Goal: Transaction & Acquisition: Purchase product/service

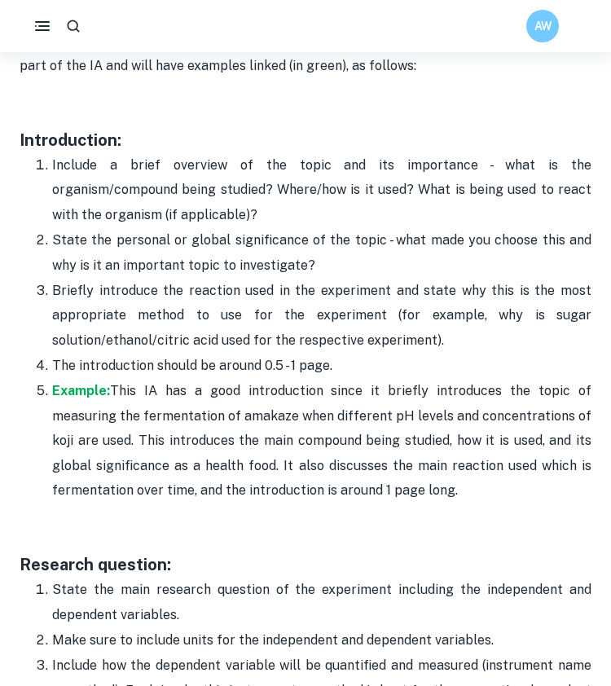
scroll to position [1121, 0]
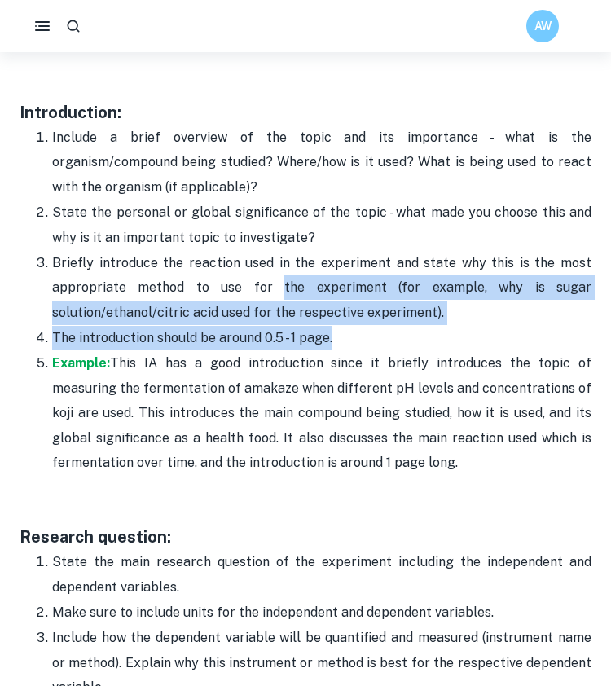
drag, startPoint x: 340, startPoint y: 311, endPoint x: 283, endPoint y: 240, distance: 91.0
click at [283, 240] on ol "Include a brief overview of the topic and its importance - what is the organism…" at bounding box center [306, 300] width 572 height 350
click at [283, 251] on p "Briefly introduce the reaction used in the experiment and state why this is the…" at bounding box center [321, 288] width 539 height 74
drag, startPoint x: 283, startPoint y: 240, endPoint x: 317, endPoint y: 300, distance: 68.6
click at [317, 300] on ol "Include a brief overview of the topic and its importance - what is the organism…" at bounding box center [306, 300] width 572 height 350
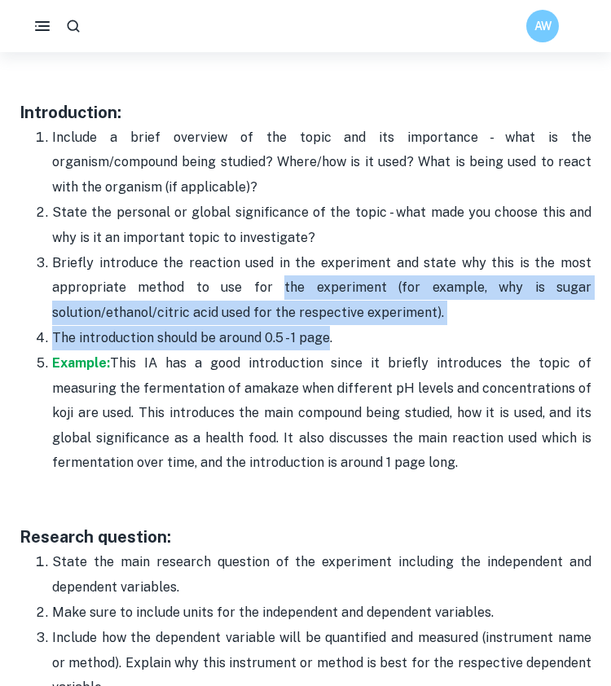
click at [317, 326] on p "The introduction should be around 0.5 - 1 page." at bounding box center [321, 338] width 539 height 24
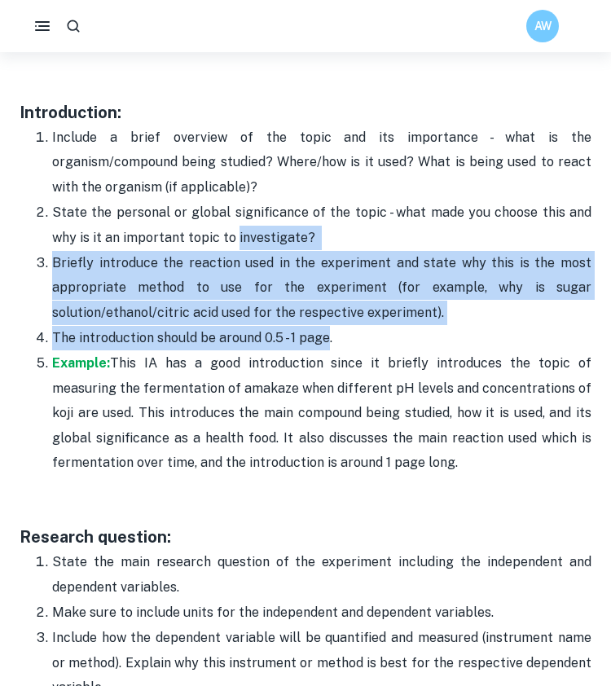
drag, startPoint x: 317, startPoint y: 300, endPoint x: 281, endPoint y: 201, distance: 104.9
click at [281, 201] on ol "Include a brief overview of the topic and its importance - what is the organism…" at bounding box center [306, 300] width 572 height 350
click at [281, 201] on p "State the personal or global significance of the topic - what made you choose t…" at bounding box center [321, 225] width 539 height 50
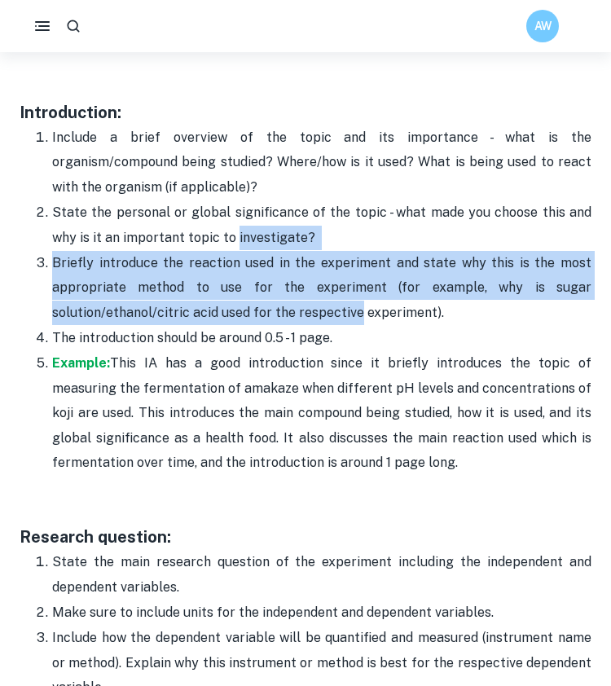
drag, startPoint x: 281, startPoint y: 201, endPoint x: 316, endPoint y: 283, distance: 88.7
click at [316, 283] on ol "Include a brief overview of the topic and its importance - what is the organism…" at bounding box center [306, 300] width 572 height 350
click at [316, 283] on p "Briefly introduce the reaction used in the experiment and state why this is the…" at bounding box center [321, 288] width 539 height 74
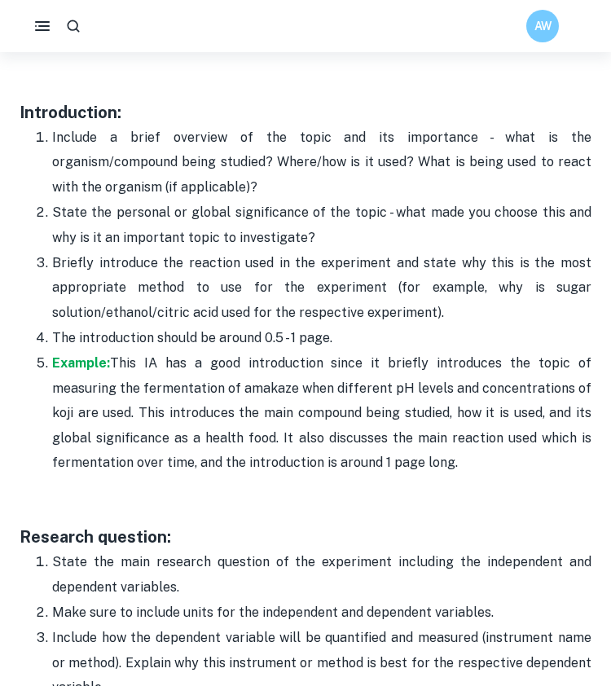
drag, startPoint x: 464, startPoint y: 428, endPoint x: 15, endPoint y: 78, distance: 570.0
copy div "Introduction: Include a brief overview of the topic and its importance - what i…"
click at [345, 359] on p "Example: This IA has a good introduction since it briefly introduces the topic …" at bounding box center [321, 413] width 539 height 124
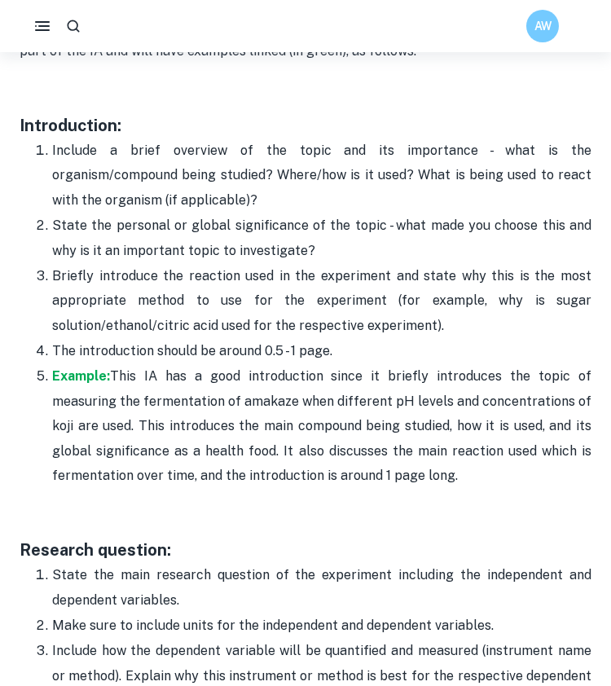
scroll to position [1093, 0]
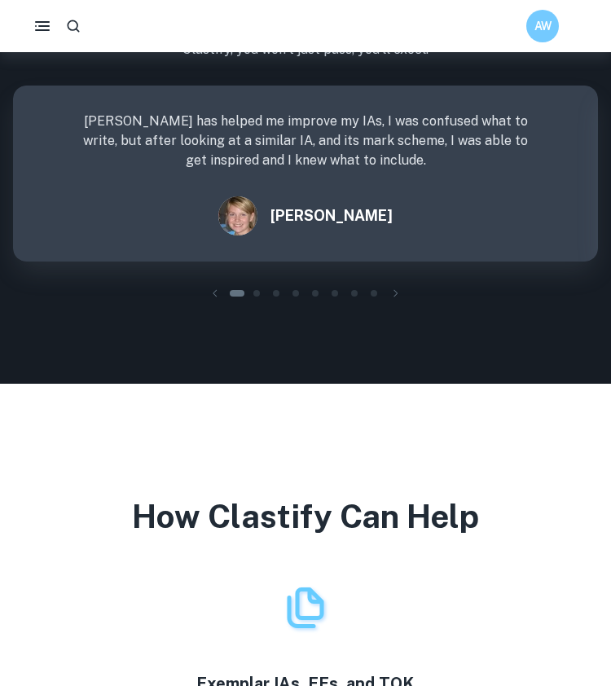
scroll to position [2455, 0]
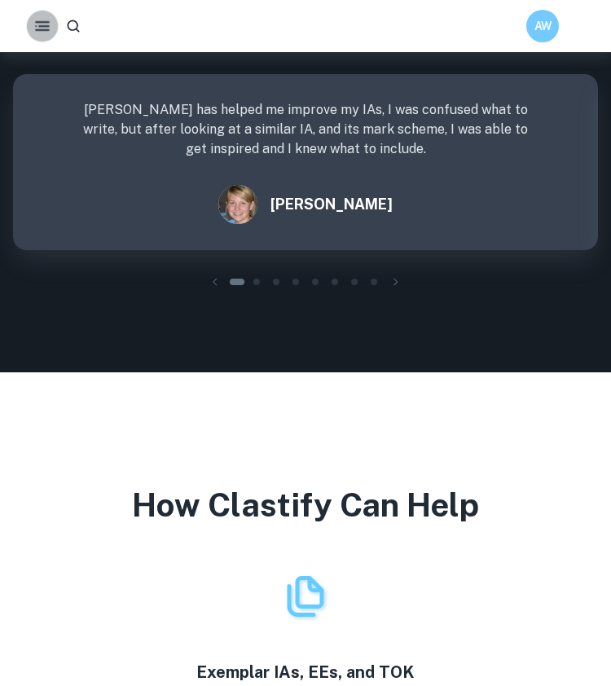
click at [32, 23] on button "button" at bounding box center [42, 27] width 32 height 32
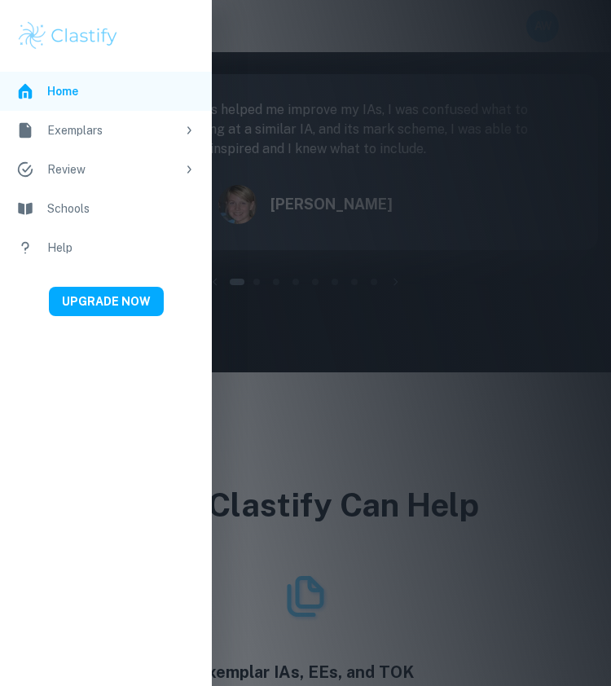
drag, startPoint x: 329, startPoint y: 450, endPoint x: 105, endPoint y: 168, distance: 360.0
click at [105, 168] on div "Review" at bounding box center [111, 169] width 129 height 18
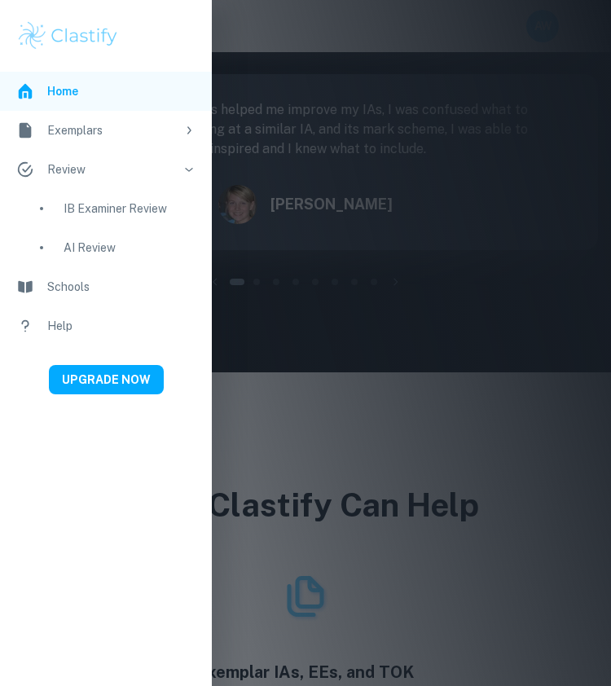
click at [125, 209] on div "IB Examiner Review" at bounding box center [130, 209] width 132 height 18
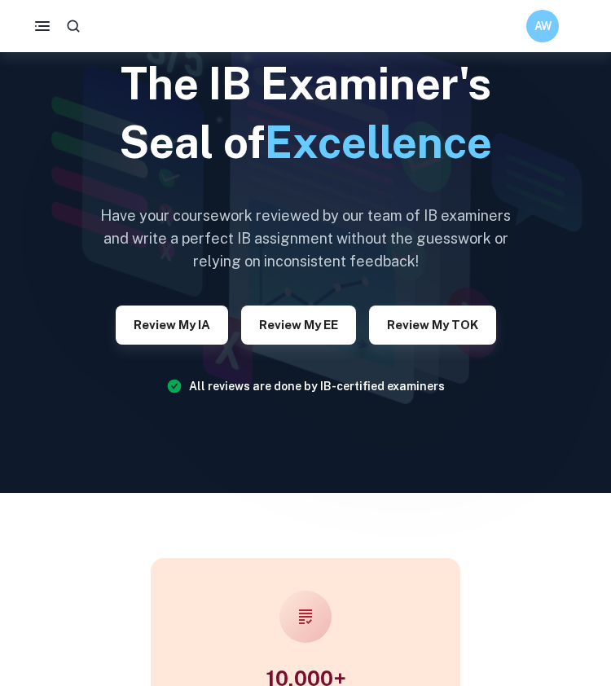
scroll to position [100, 0]
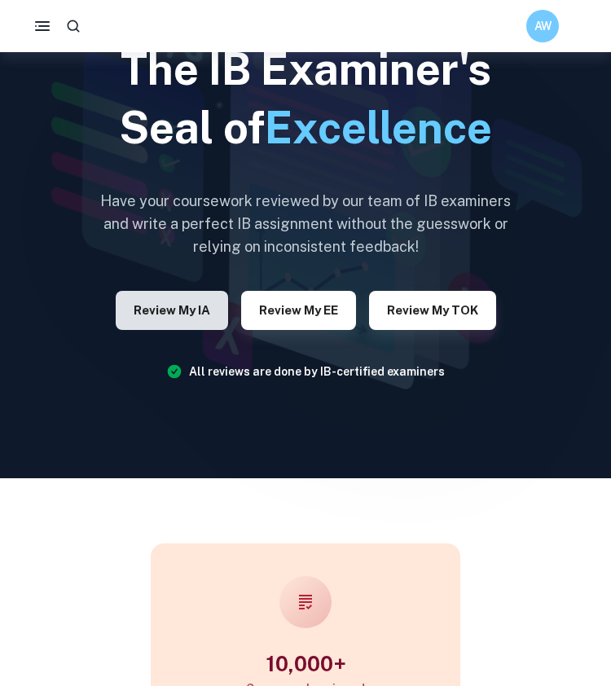
drag, startPoint x: 212, startPoint y: 428, endPoint x: 181, endPoint y: 308, distance: 123.7
click at [181, 308] on button "Review my IA" at bounding box center [172, 310] width 112 height 39
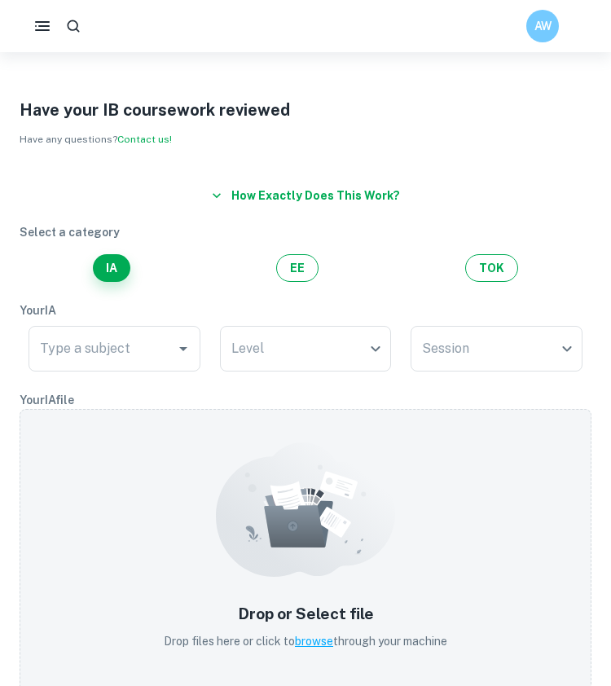
click at [135, 353] on input "Type a subject" at bounding box center [102, 348] width 133 height 31
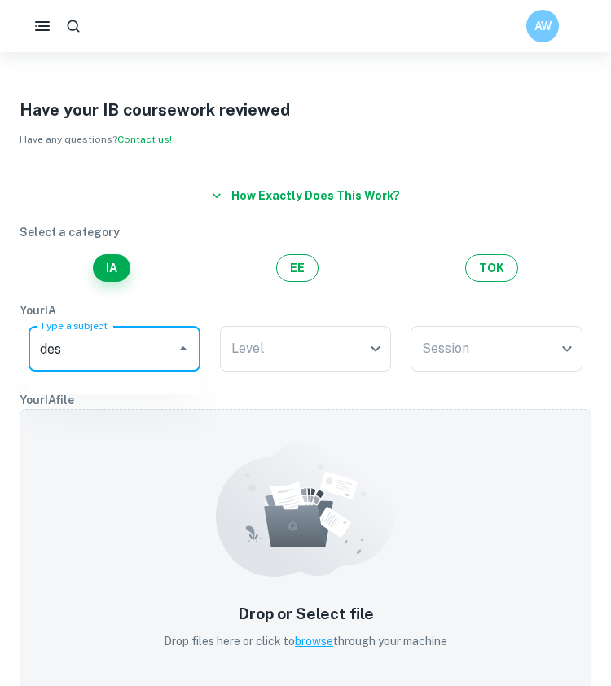
type input "desi"
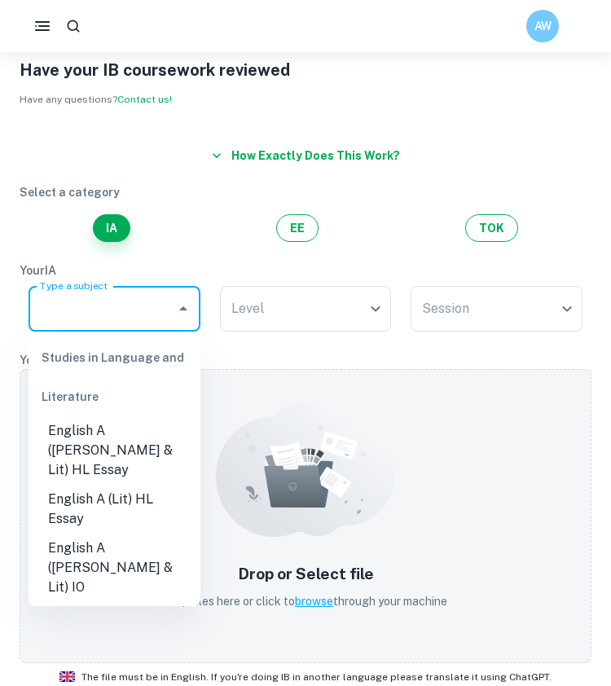
click at [264, 404] on div "Drop or Select file Drop files here or click to browse through your machine" at bounding box center [306, 516] width 572 height 294
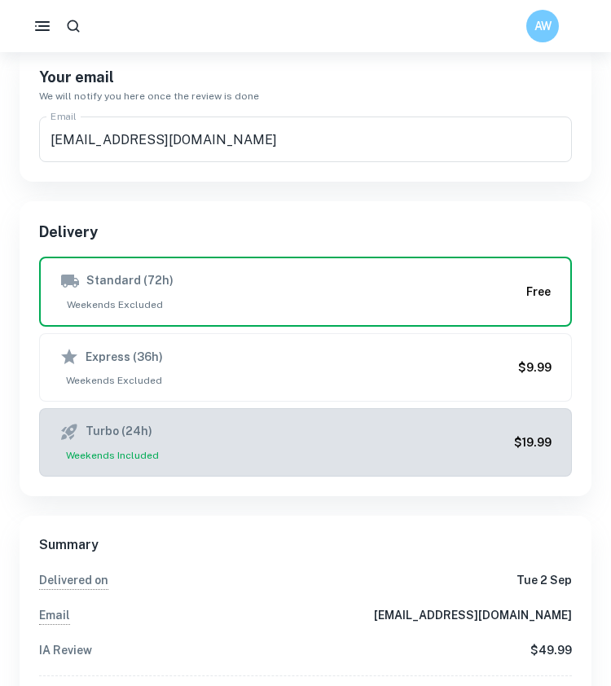
scroll to position [885, 0]
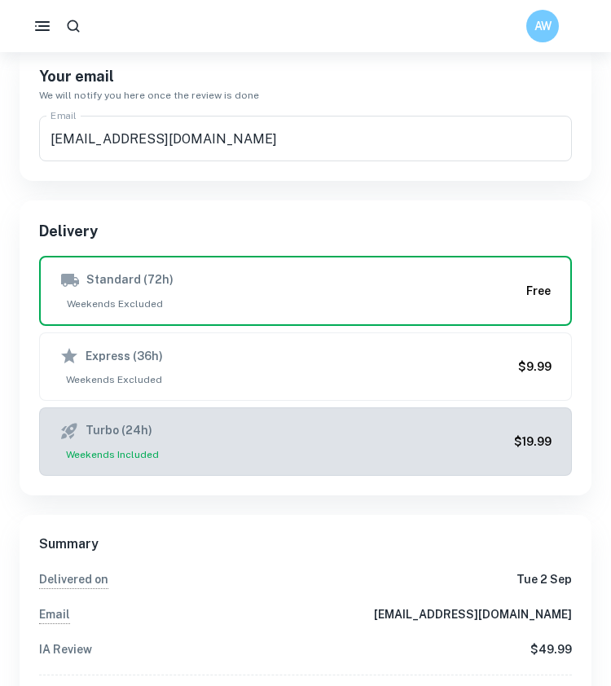
click at [433, 421] on div "Turbo (24h)" at bounding box center [283, 431] width 448 height 20
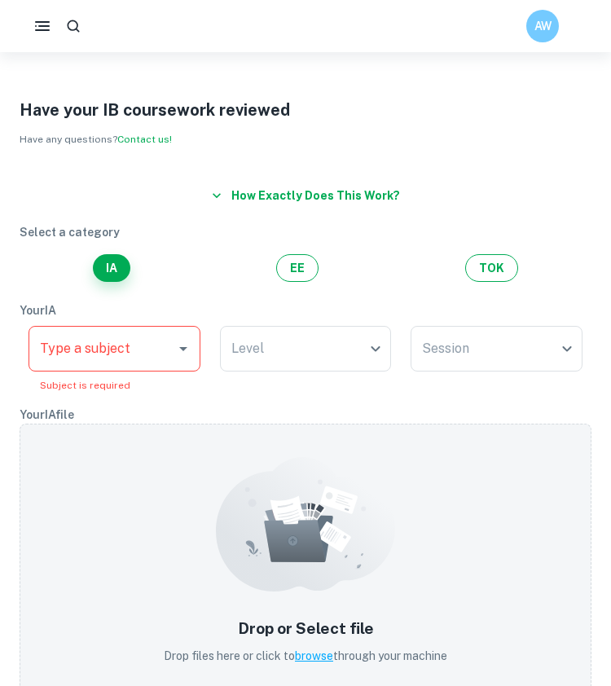
scroll to position [0, 0]
click at [118, 355] on input "Type a subject" at bounding box center [102, 348] width 133 height 31
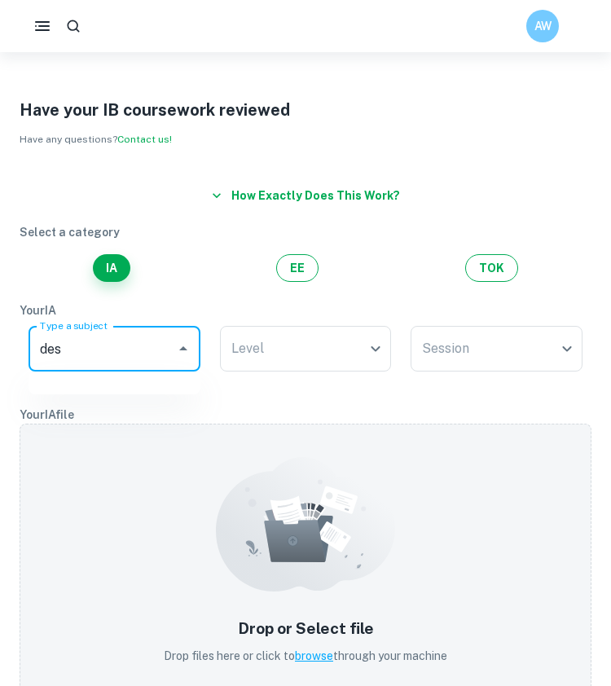
type input "desi"
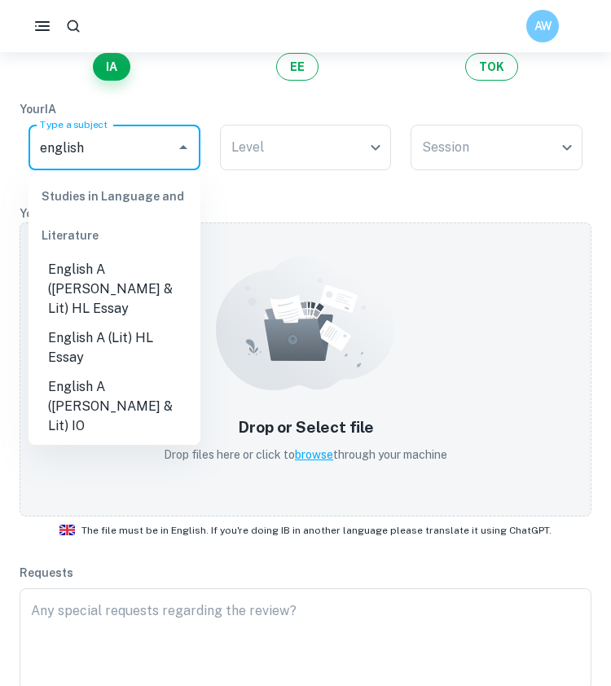
scroll to position [217, 0]
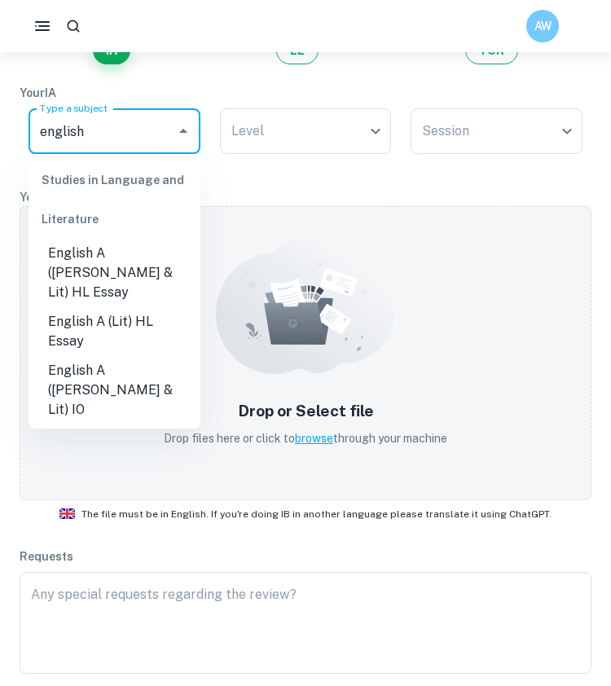
type input "english"
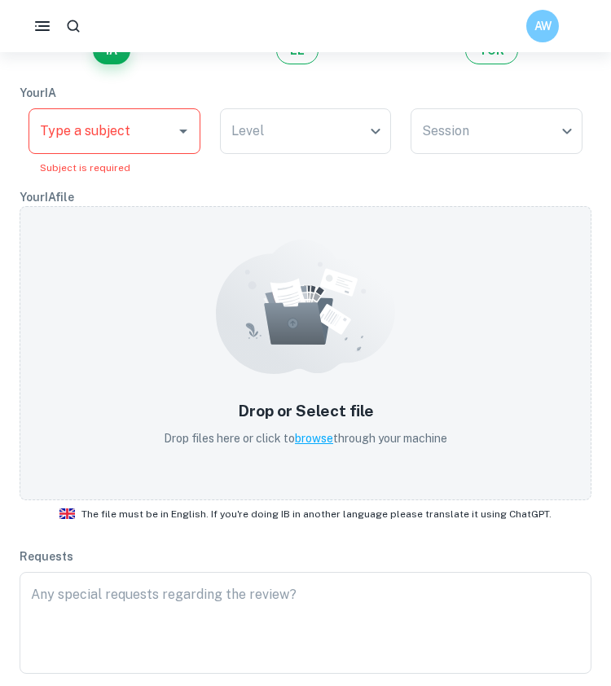
click at [42, 531] on div "How exactly does this work? Select a category IA EE TOK Your IA Type a subject …" at bounding box center [295, 309] width 591 height 730
